Goal: Find contact information: Find contact information

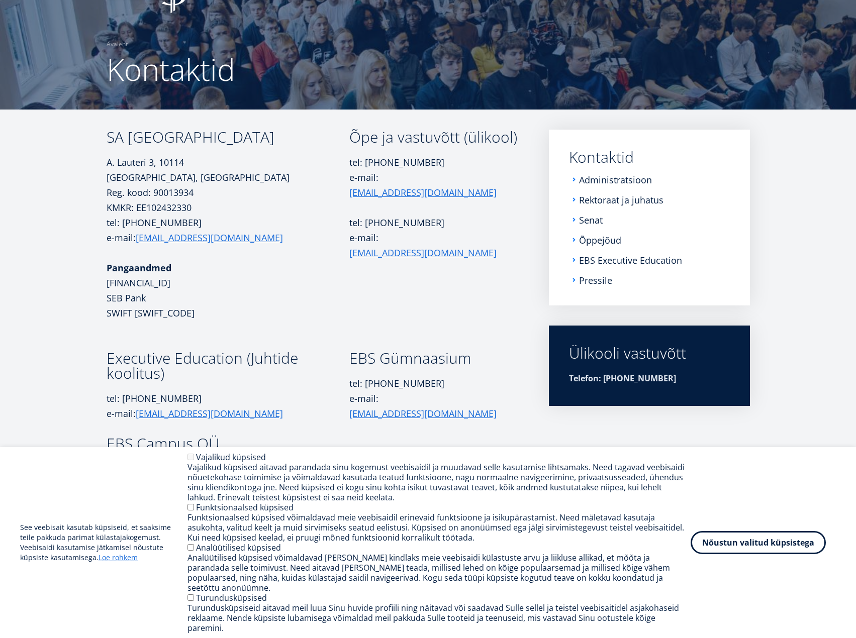
scroll to position [50, 0]
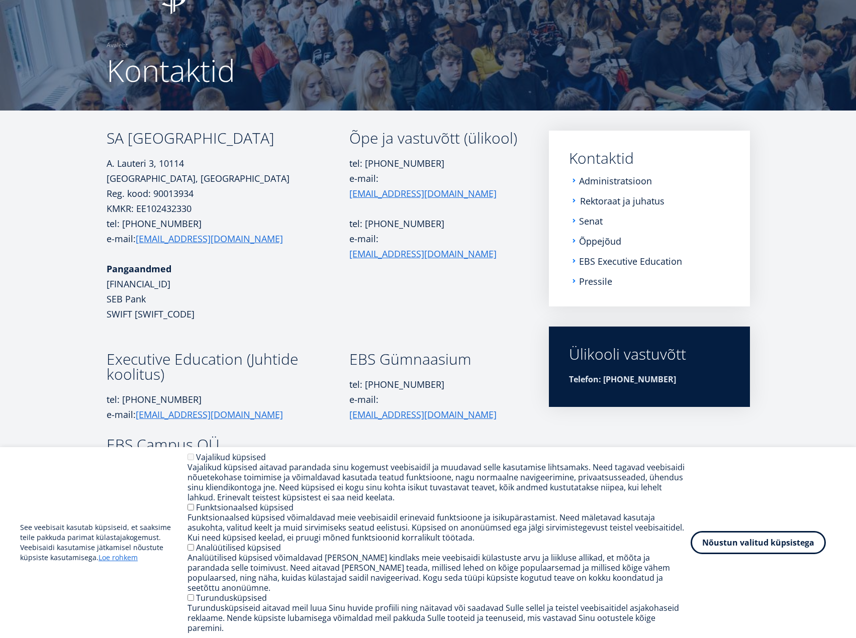
click at [607, 203] on link "Rektoraat ja juhatus" at bounding box center [622, 201] width 84 height 10
click at [740, 552] on button "Nõustun valitud küpsistega" at bounding box center [758, 540] width 135 height 23
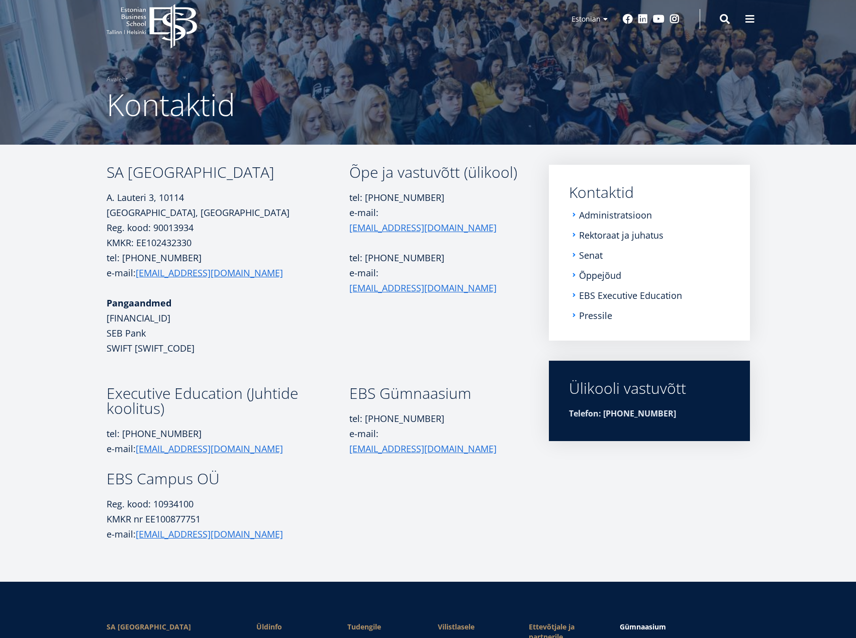
scroll to position [0, 0]
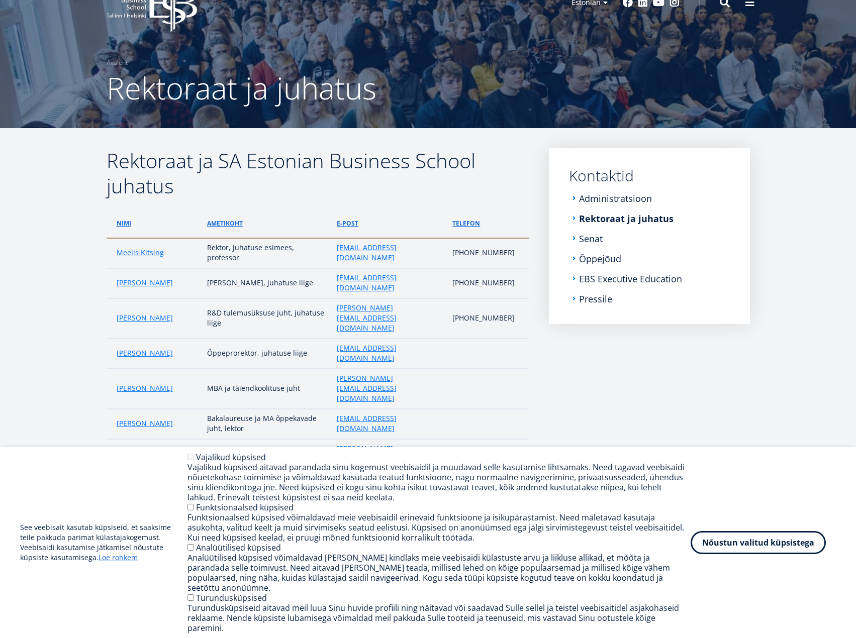
scroll to position [50, 0]
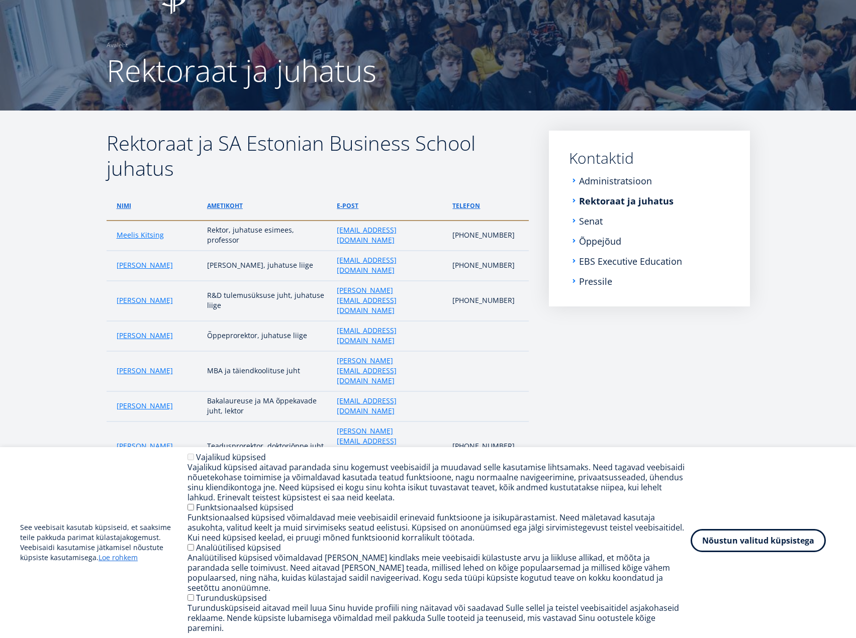
click at [738, 550] on button "Nõustun valitud küpsistega" at bounding box center [758, 540] width 135 height 23
